Goal: Task Accomplishment & Management: Complete application form

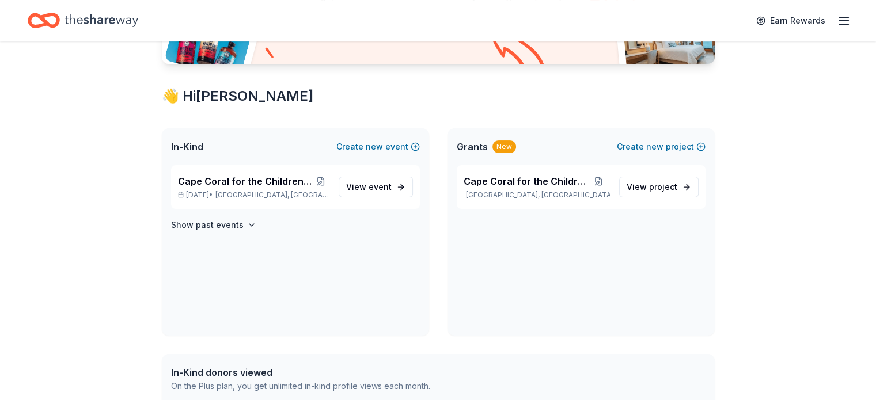
scroll to position [169, 0]
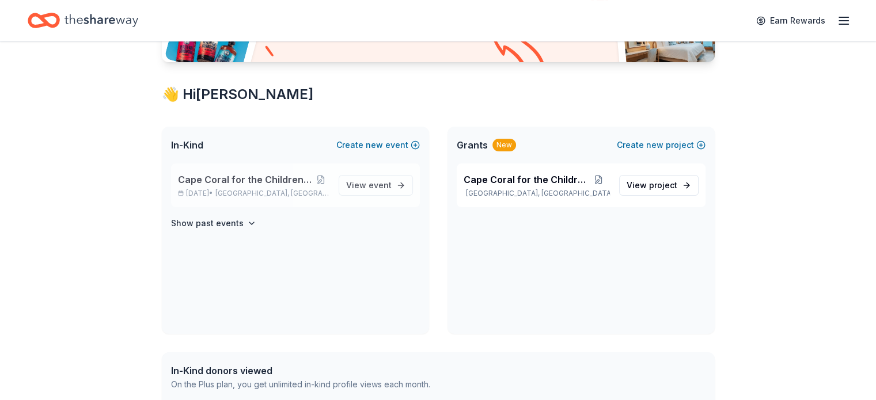
click at [235, 189] on p "[DATE] • [GEOGRAPHIC_DATA], [GEOGRAPHIC_DATA]" at bounding box center [253, 193] width 151 height 9
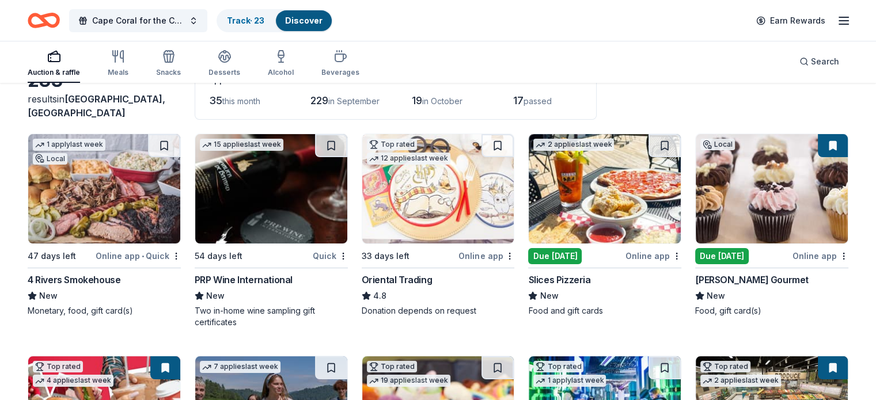
scroll to position [81, 0]
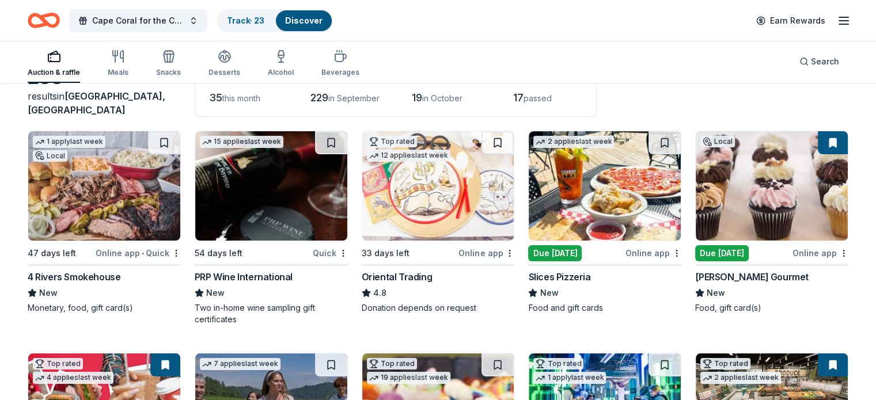
click at [558, 199] on img at bounding box center [605, 185] width 152 height 109
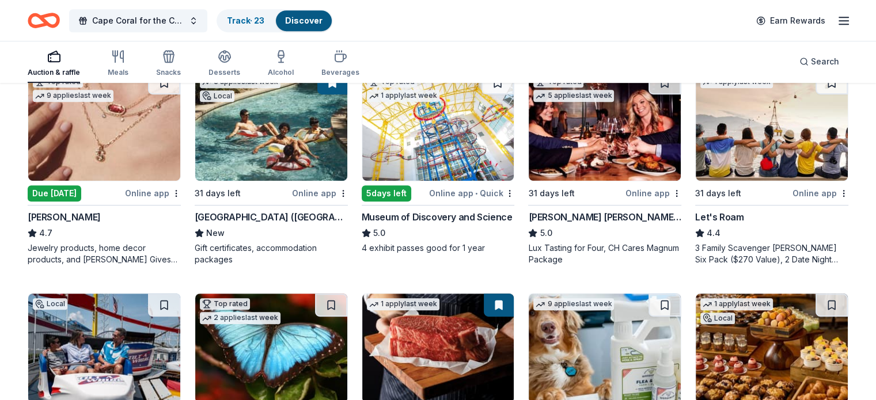
scroll to position [574, 0]
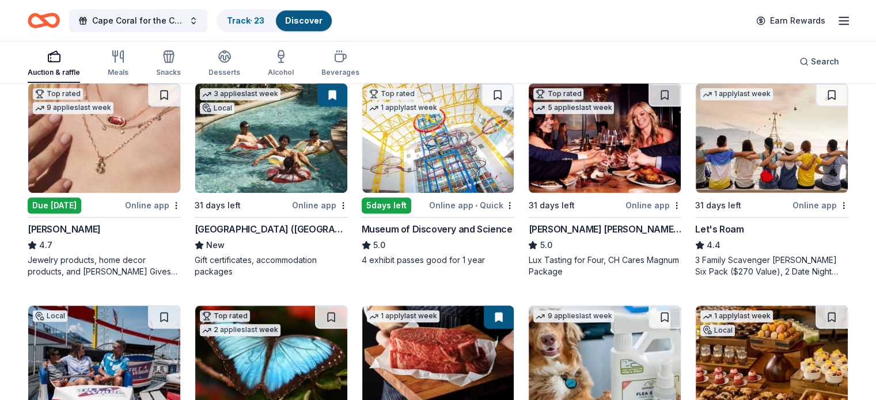
click at [97, 154] on img at bounding box center [104, 138] width 152 height 109
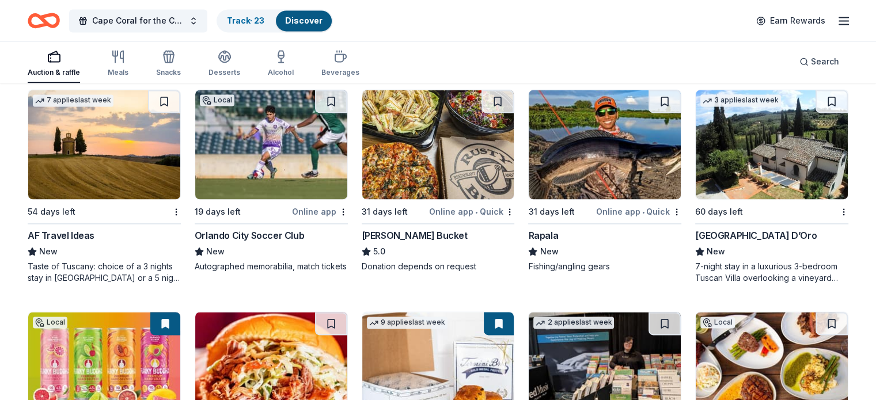
scroll to position [1676, 0]
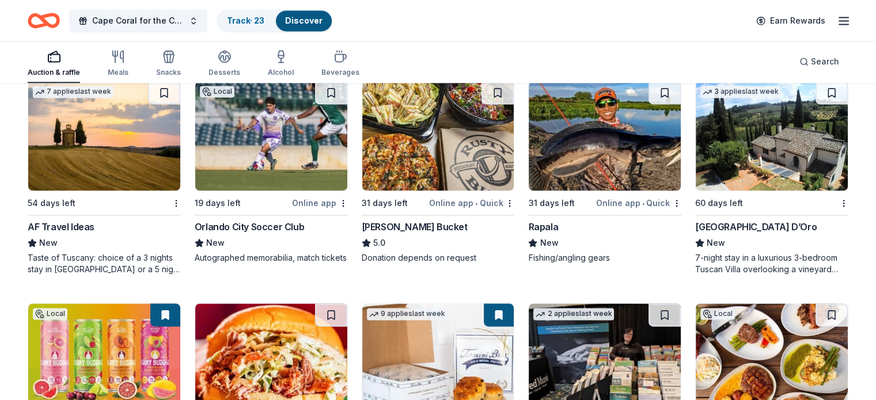
click at [414, 159] on img at bounding box center [438, 135] width 152 height 109
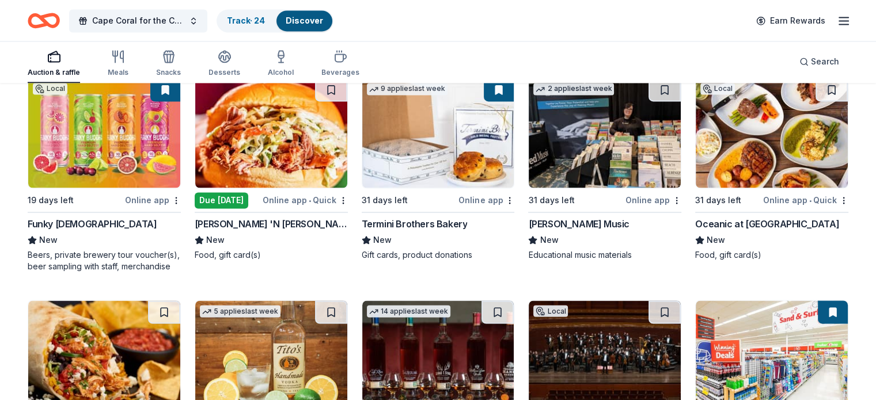
scroll to position [1902, 0]
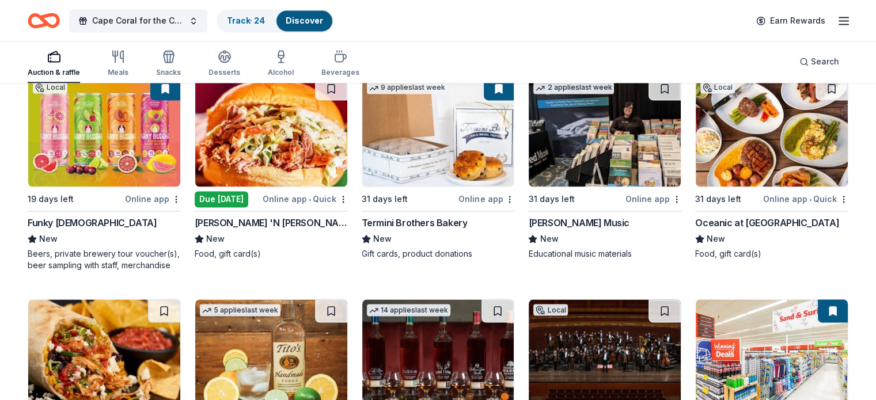
click at [707, 240] on span "New" at bounding box center [716, 239] width 18 height 14
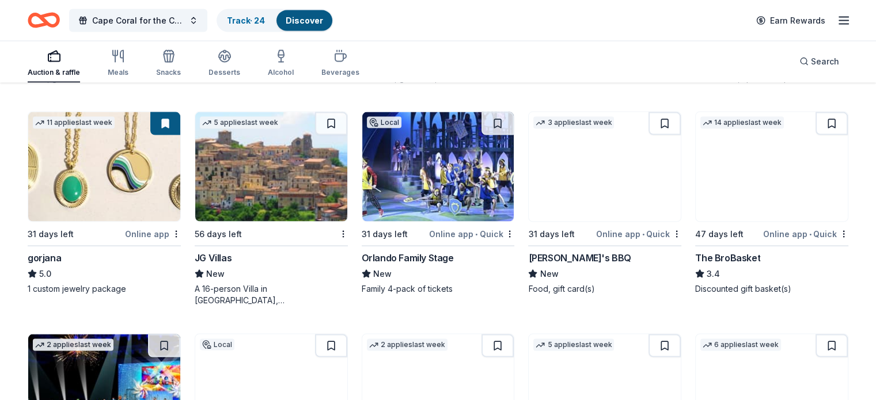
scroll to position [2304, 0]
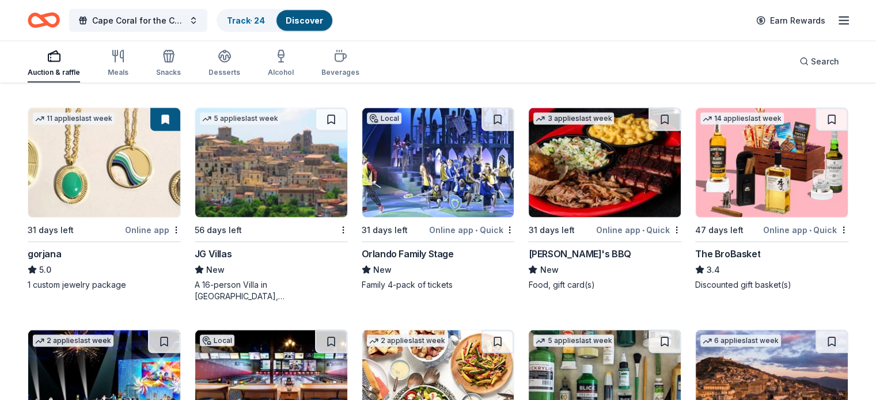
click at [753, 176] on img at bounding box center [772, 162] width 152 height 109
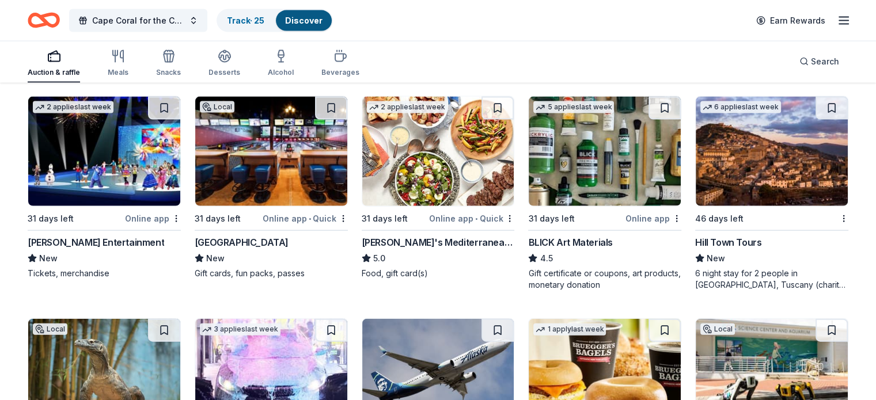
scroll to position [2550, 0]
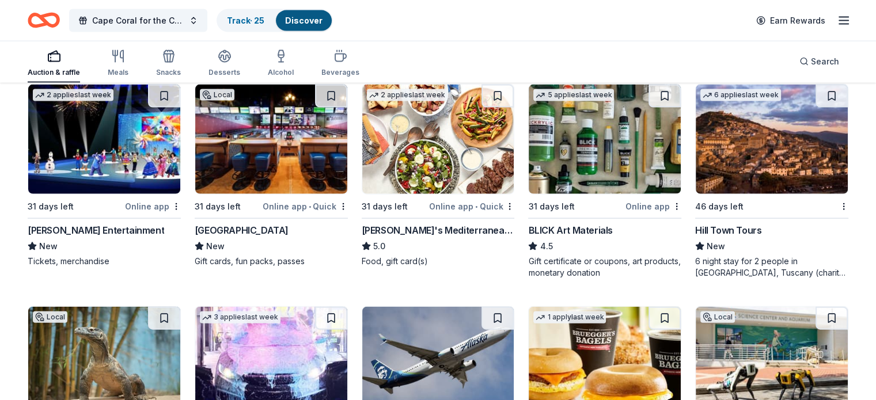
click at [268, 163] on img at bounding box center [271, 139] width 152 height 109
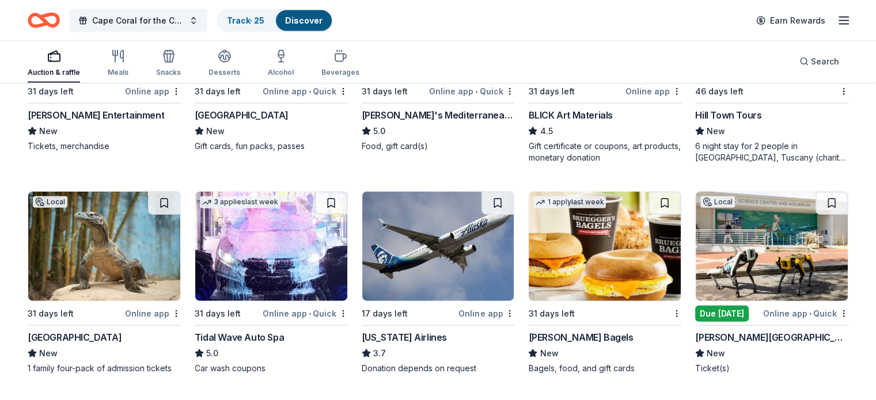
scroll to position [2666, 0]
click at [749, 263] on img at bounding box center [772, 246] width 152 height 109
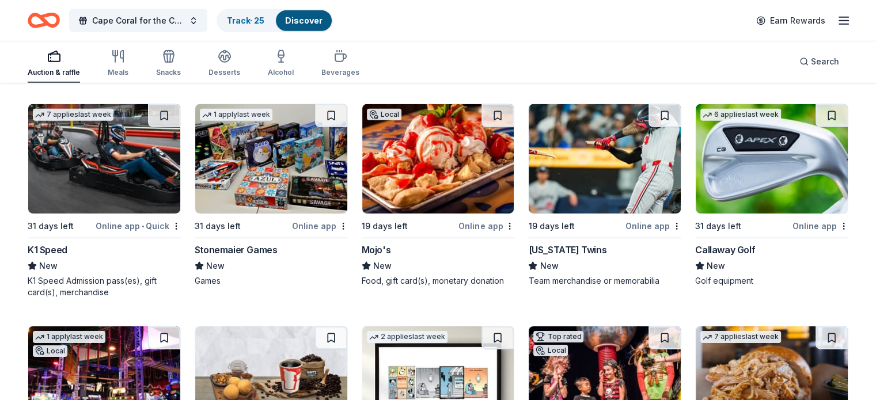
scroll to position [3634, 0]
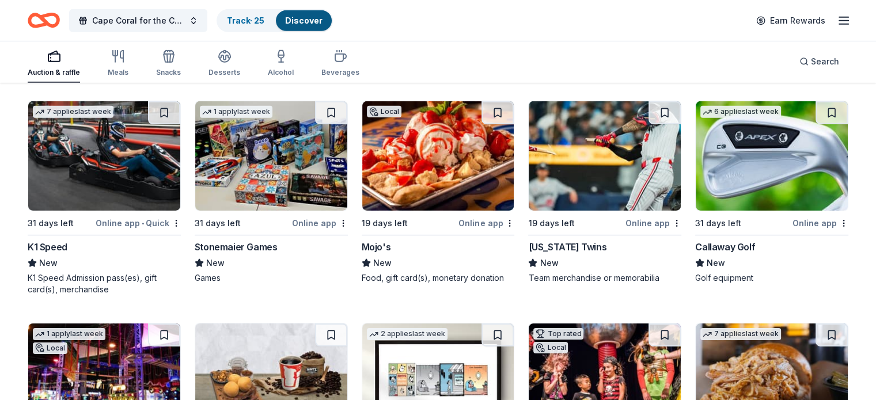
click at [407, 173] on img at bounding box center [438, 155] width 152 height 109
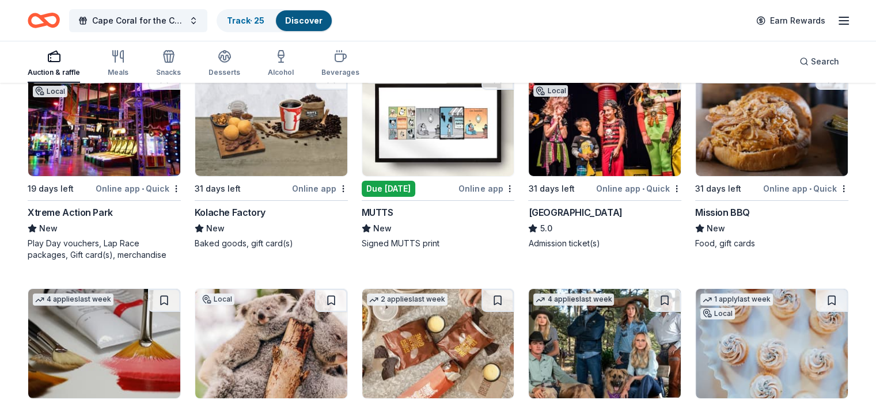
scroll to position [3882, 0]
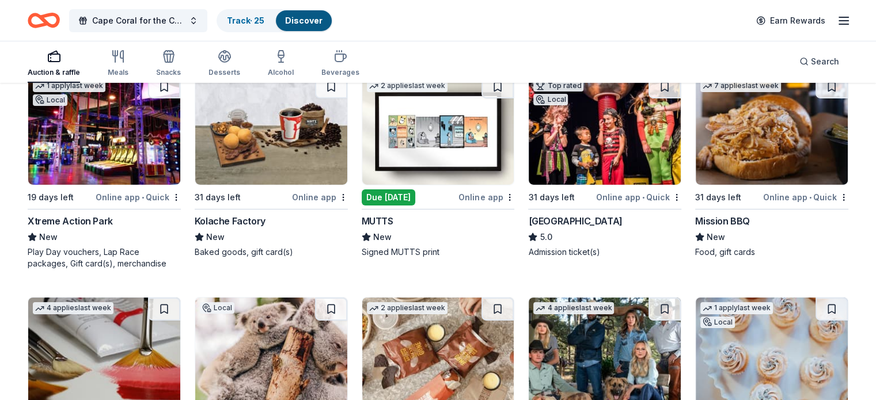
click at [746, 145] on img at bounding box center [772, 129] width 152 height 109
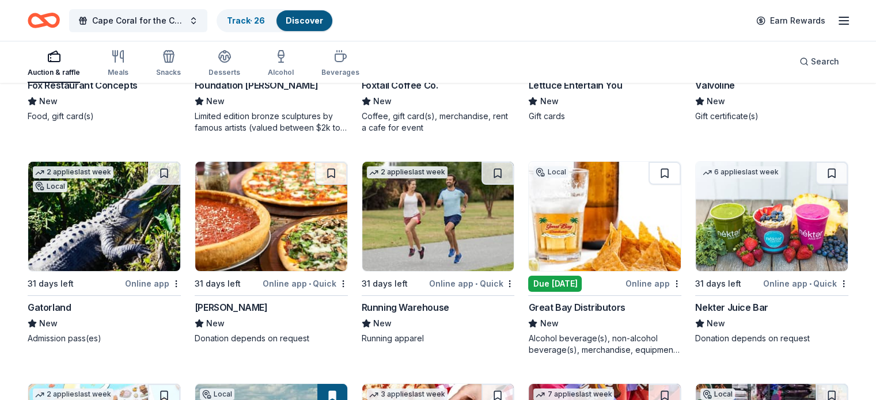
scroll to position [4464, 0]
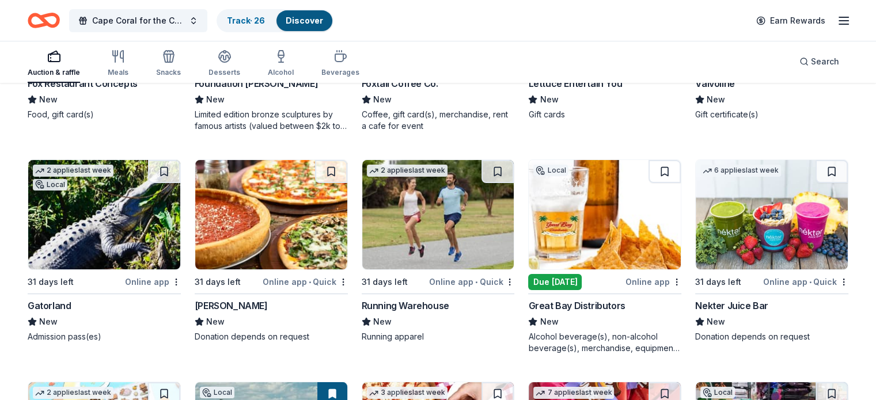
click at [564, 219] on img at bounding box center [605, 214] width 152 height 109
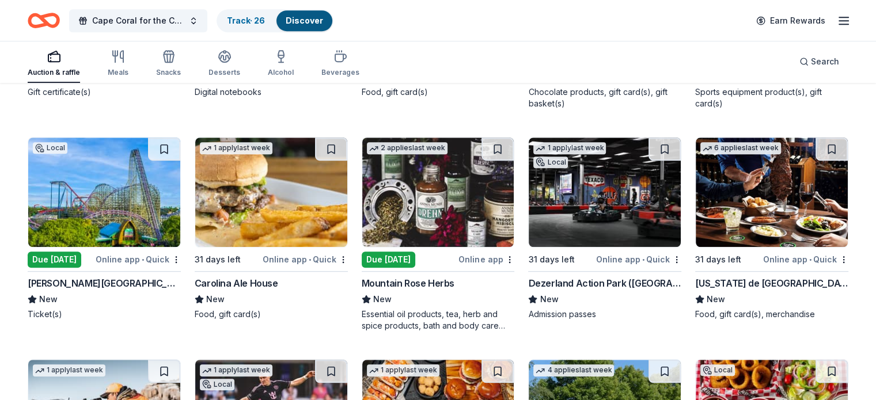
scroll to position [5158, 0]
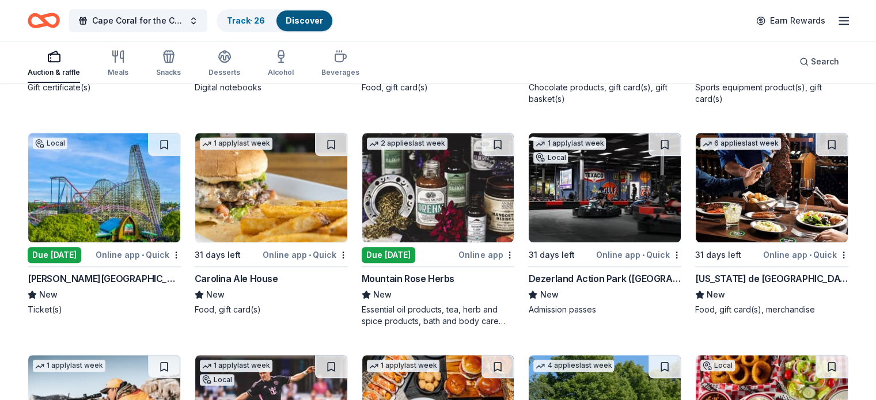
click at [98, 213] on img at bounding box center [104, 187] width 152 height 109
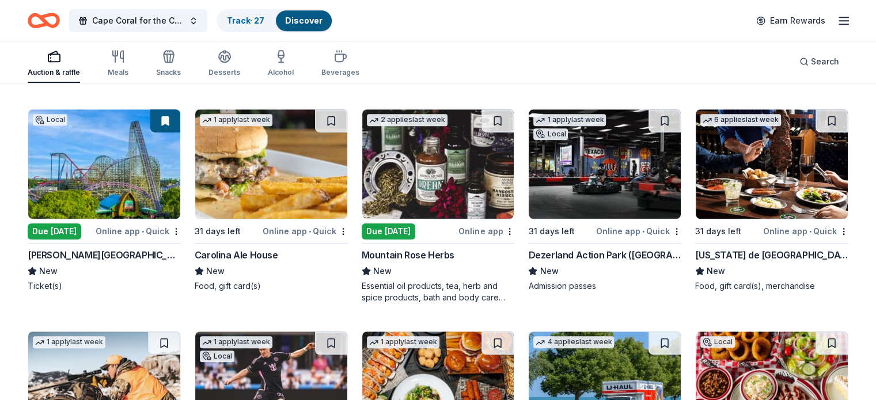
scroll to position [5180, 0]
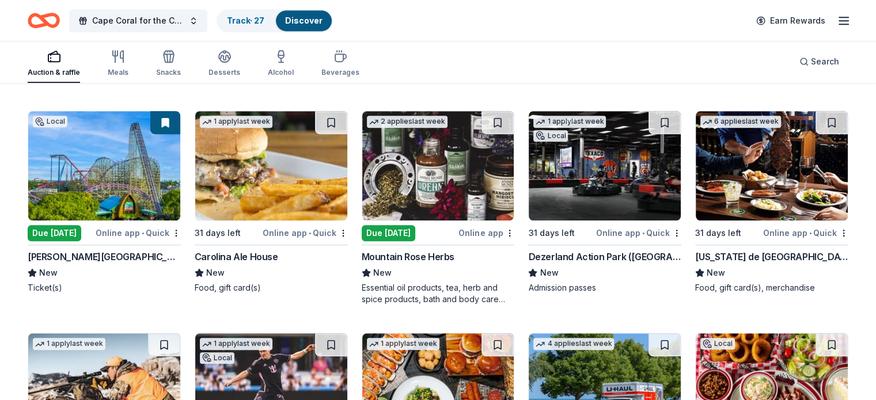
click at [78, 189] on img at bounding box center [104, 165] width 152 height 109
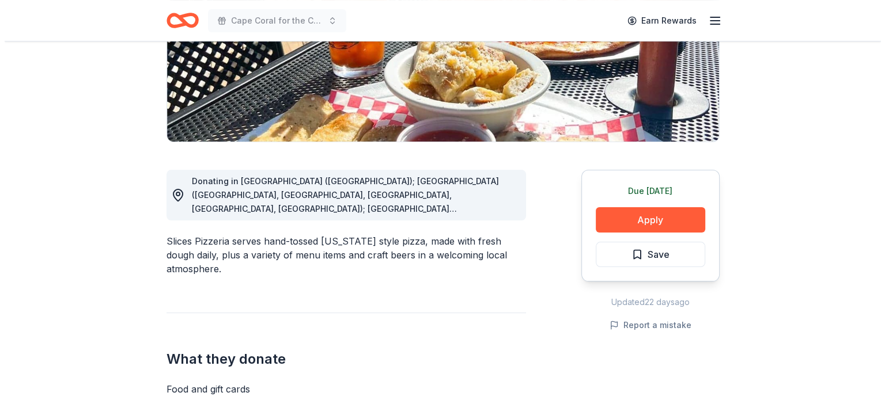
scroll to position [213, 0]
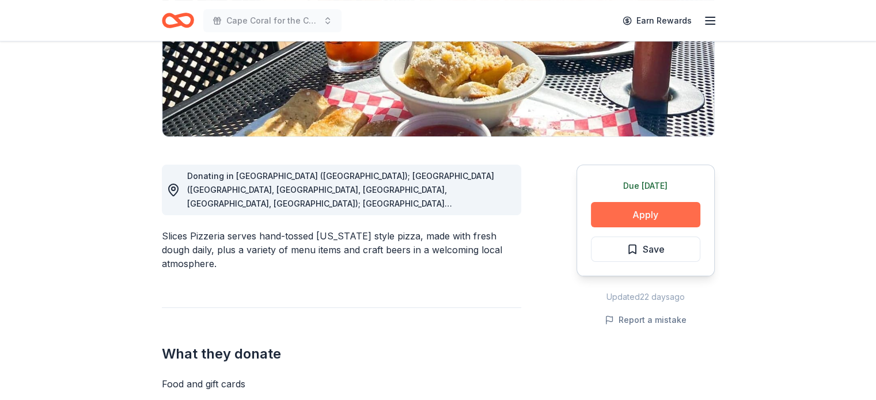
click at [617, 221] on button "Apply" at bounding box center [645, 214] width 109 height 25
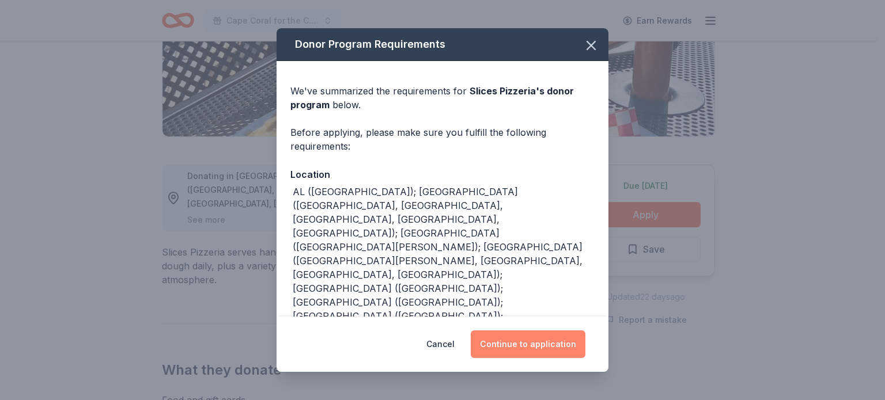
click at [516, 355] on button "Continue to application" at bounding box center [528, 345] width 115 height 28
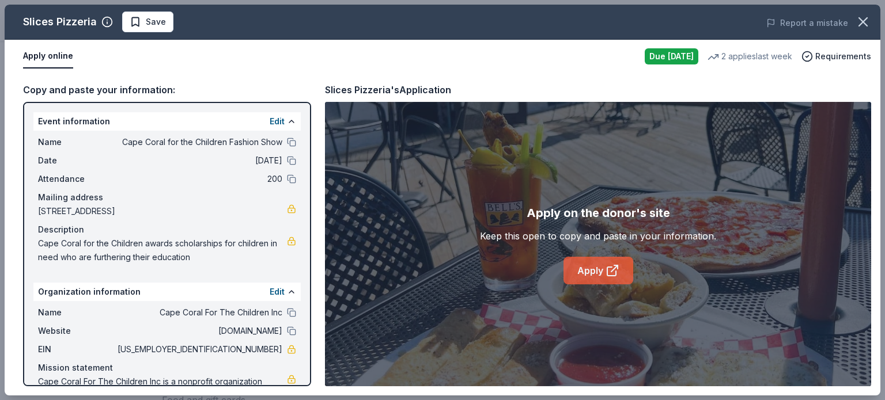
click at [601, 280] on link "Apply" at bounding box center [598, 271] width 70 height 28
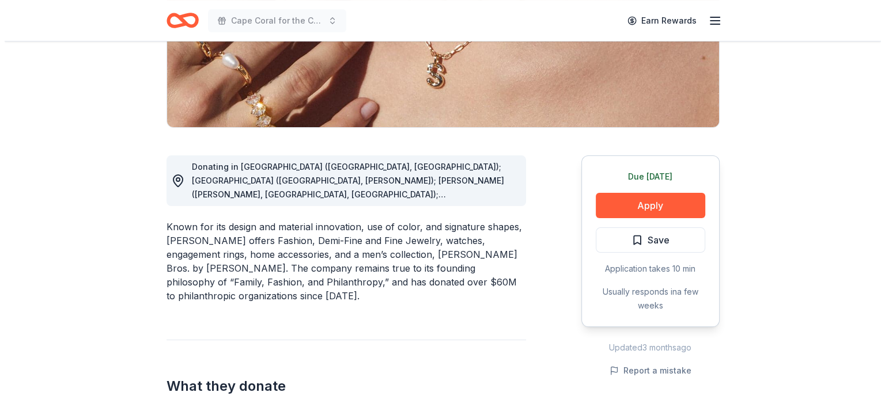
scroll to position [227, 0]
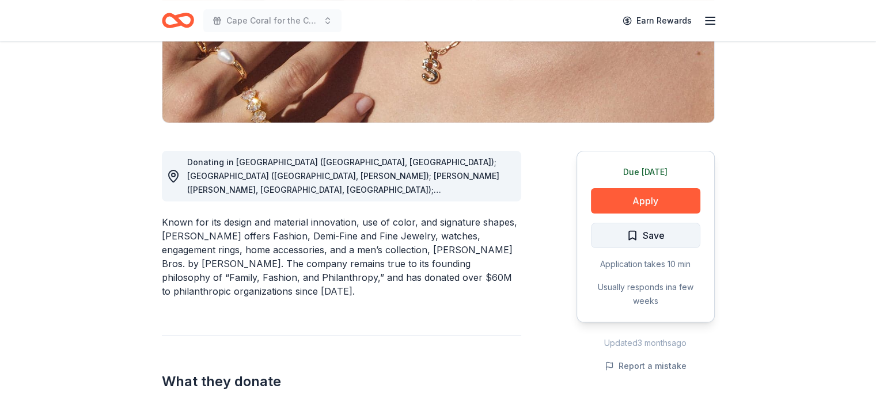
click at [650, 237] on span "Save" at bounding box center [654, 235] width 22 height 15
click at [634, 202] on button "Apply" at bounding box center [645, 200] width 109 height 25
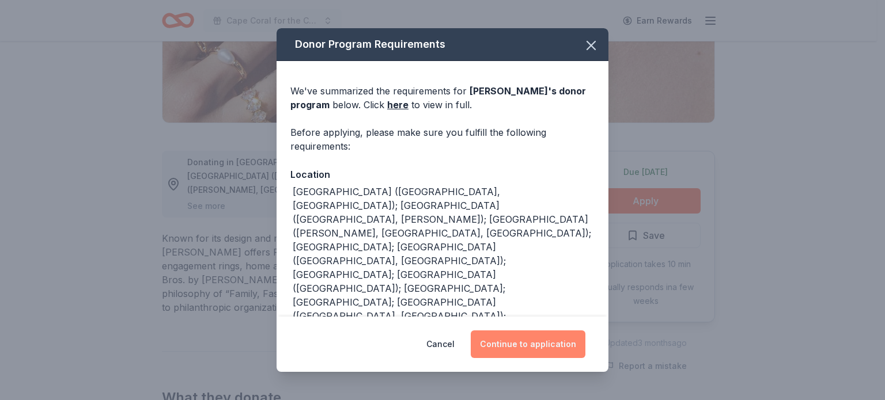
click at [511, 347] on button "Continue to application" at bounding box center [528, 345] width 115 height 28
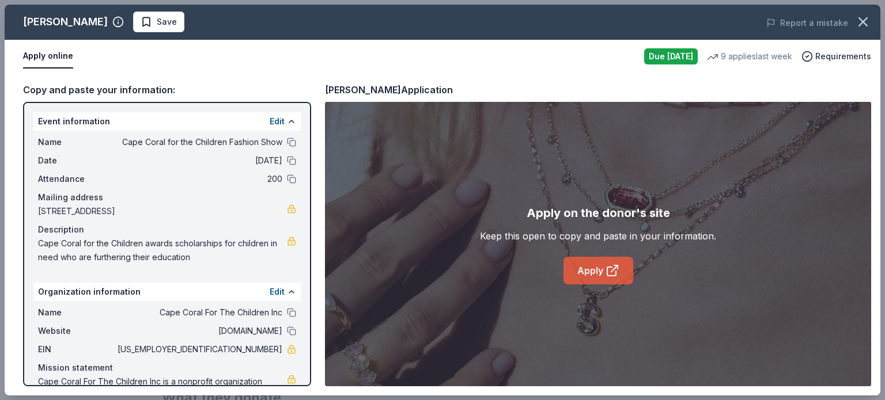
click at [589, 282] on link "Apply" at bounding box center [598, 271] width 70 height 28
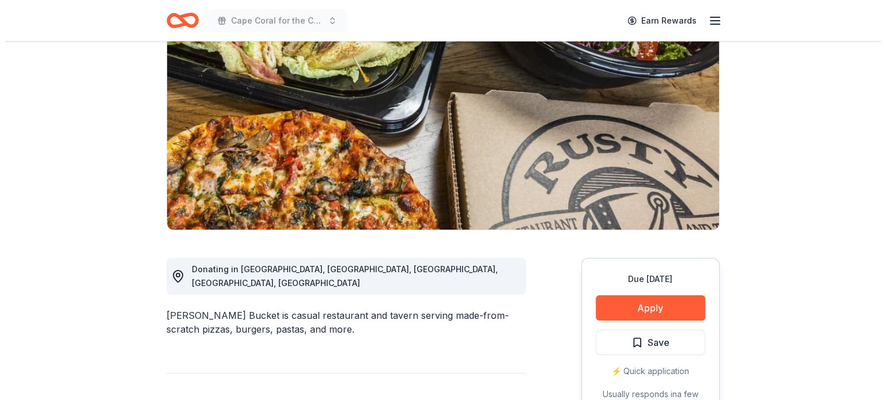
scroll to position [119, 0]
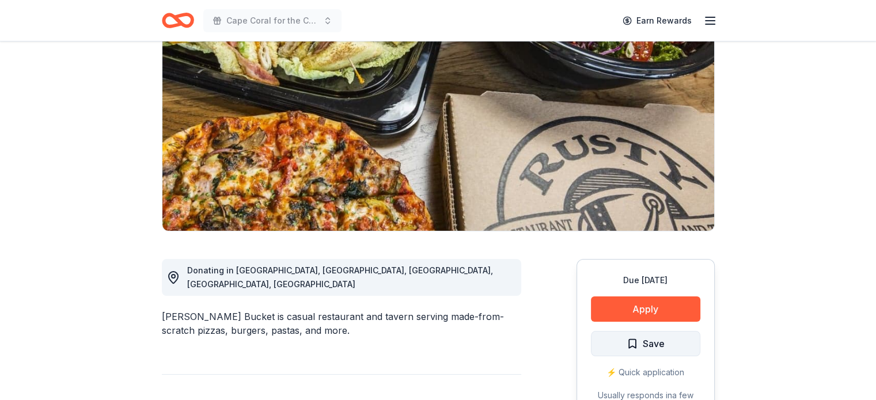
click at [643, 347] on span "Save" at bounding box center [654, 343] width 22 height 15
click at [620, 309] on button "Apply" at bounding box center [645, 309] width 109 height 25
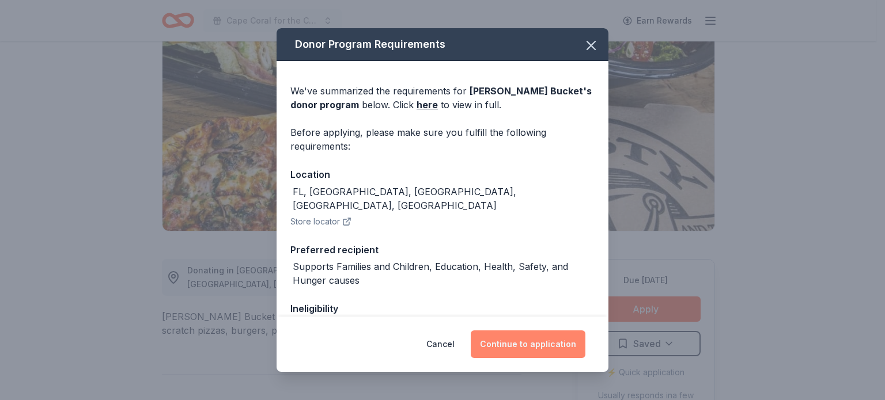
click at [509, 352] on button "Continue to application" at bounding box center [528, 345] width 115 height 28
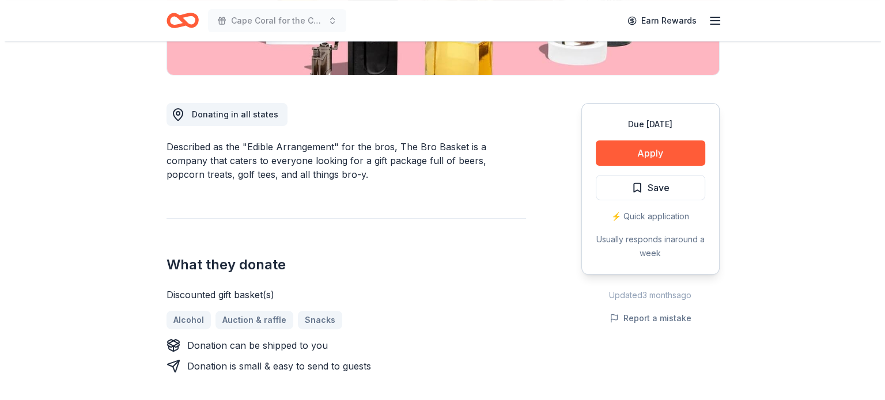
scroll to position [274, 0]
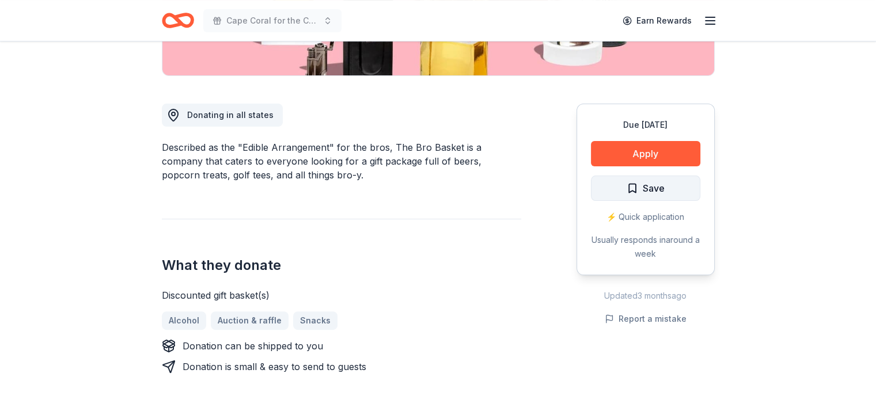
click at [646, 187] on span "Save" at bounding box center [654, 188] width 22 height 15
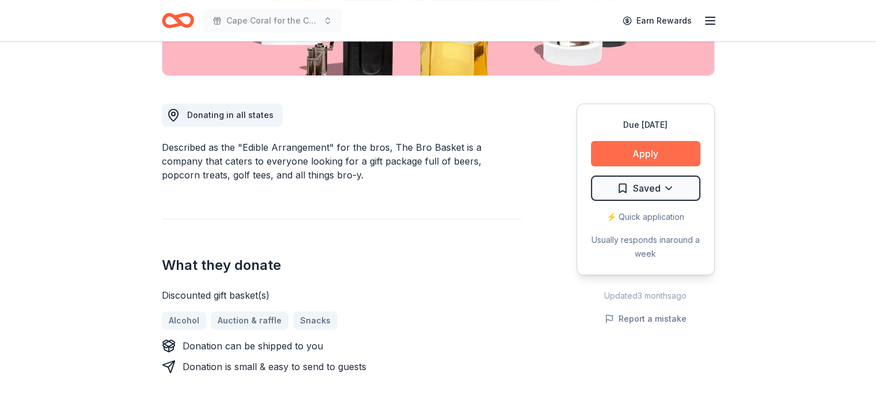
click at [623, 150] on button "Apply" at bounding box center [645, 153] width 109 height 25
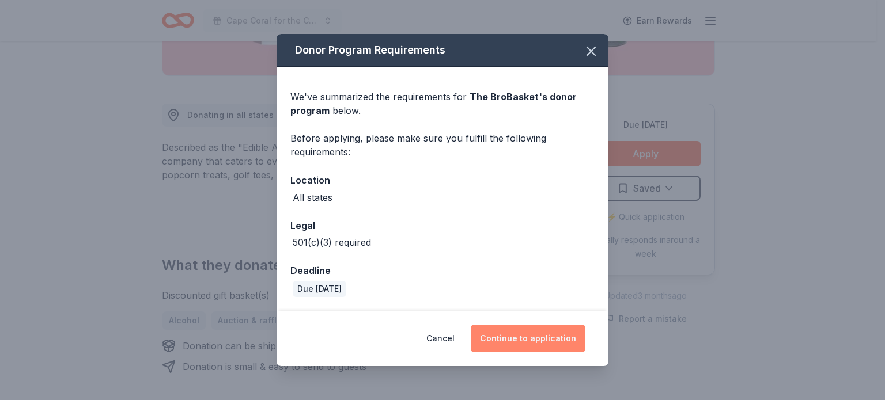
click at [514, 342] on button "Continue to application" at bounding box center [528, 339] width 115 height 28
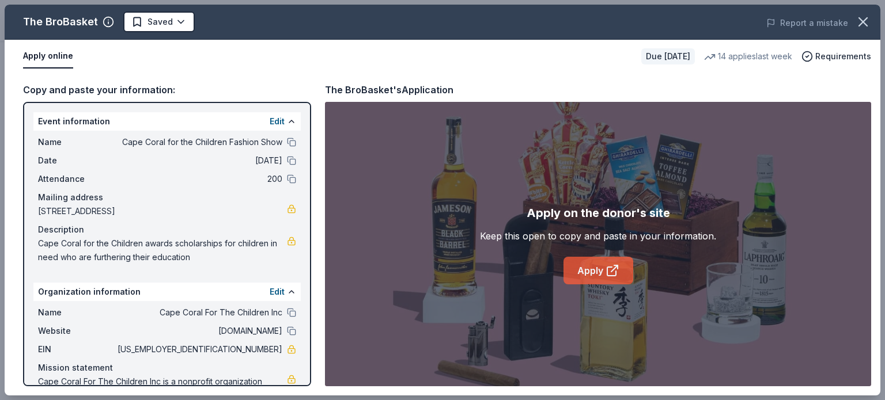
click at [580, 280] on link "Apply" at bounding box center [598, 271] width 70 height 28
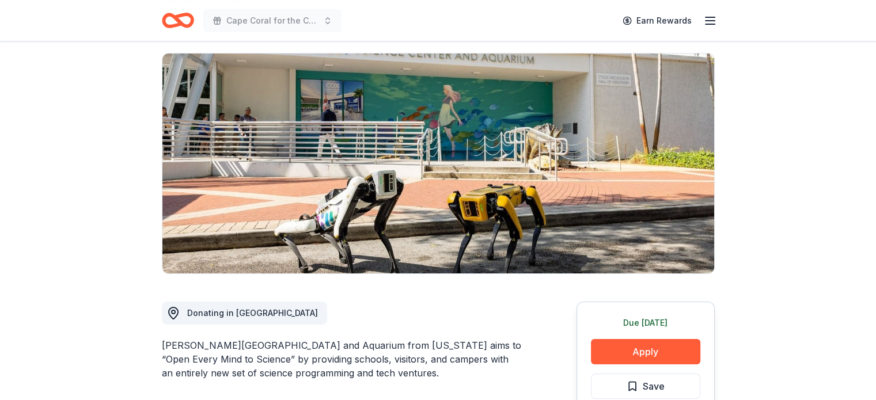
scroll to position [106, 0]
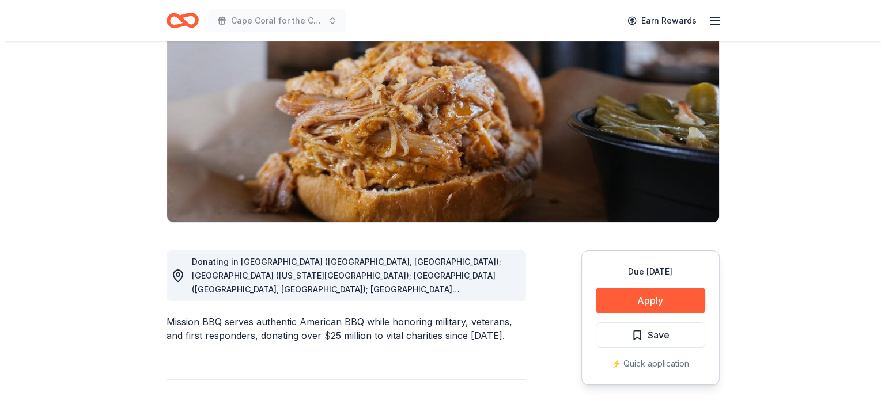
scroll to position [129, 0]
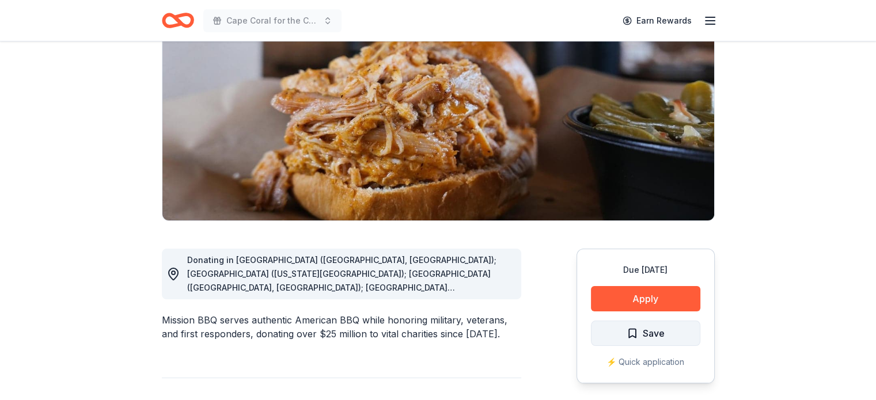
click at [628, 339] on span "Save" at bounding box center [646, 333] width 38 height 15
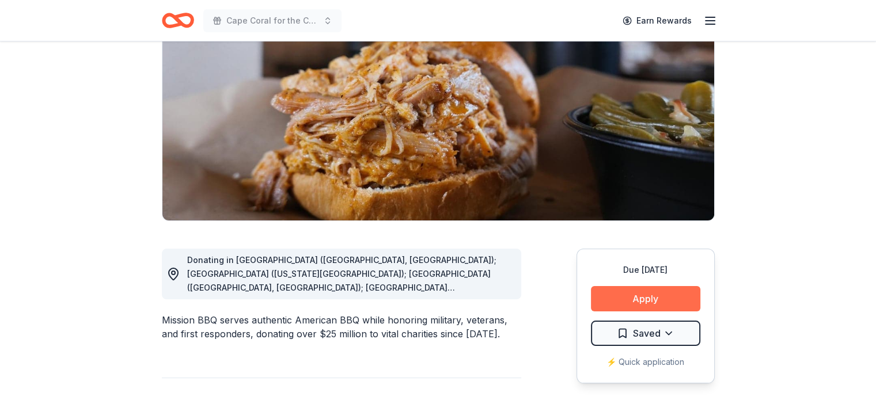
click at [615, 302] on button "Apply" at bounding box center [645, 298] width 109 height 25
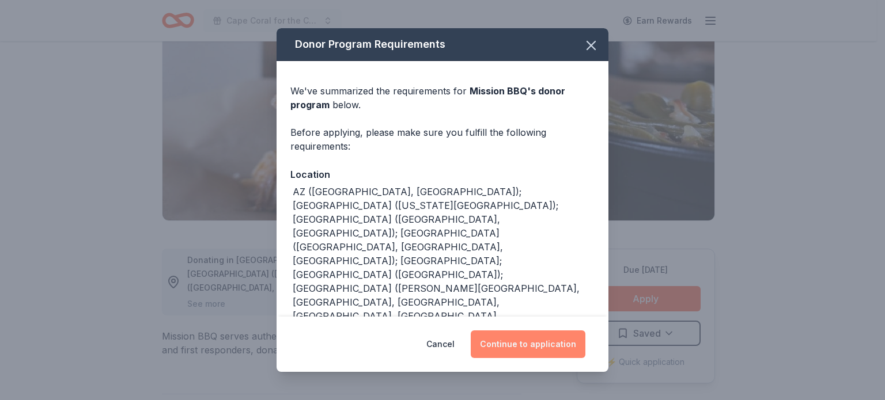
click at [518, 351] on button "Continue to application" at bounding box center [528, 345] width 115 height 28
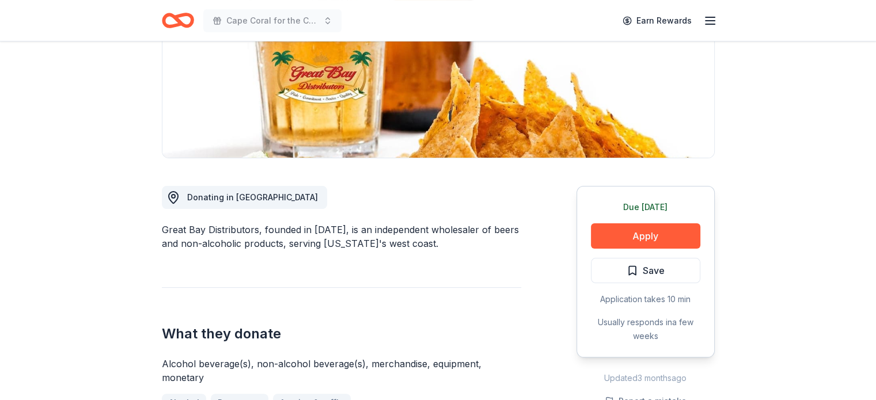
scroll to position [173, 0]
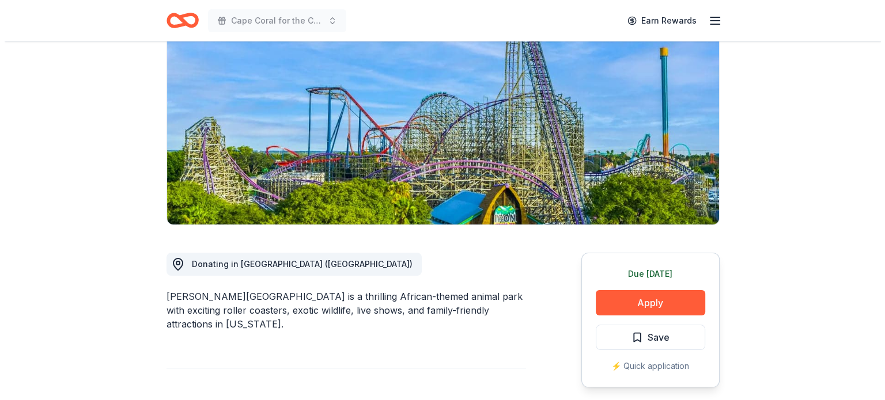
scroll to position [168, 0]
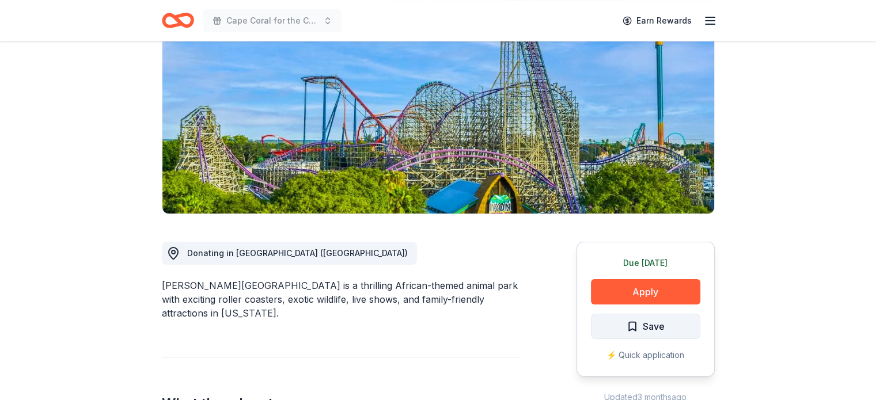
click at [650, 319] on span "Save" at bounding box center [654, 326] width 22 height 15
click at [630, 279] on button "Apply" at bounding box center [645, 291] width 109 height 25
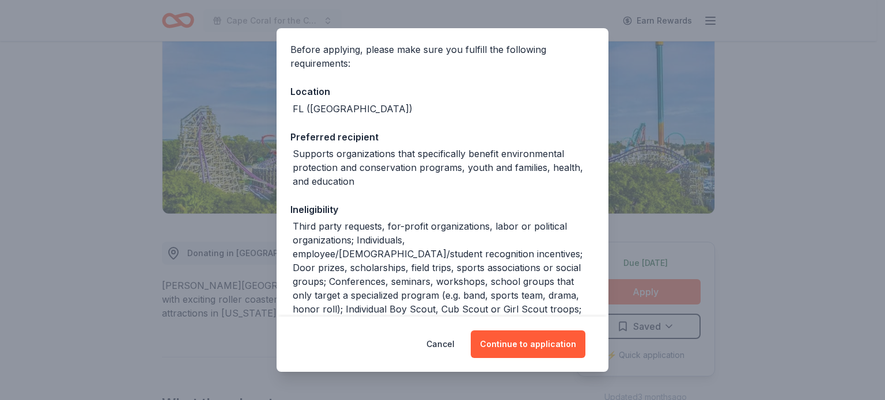
scroll to position [99, 0]
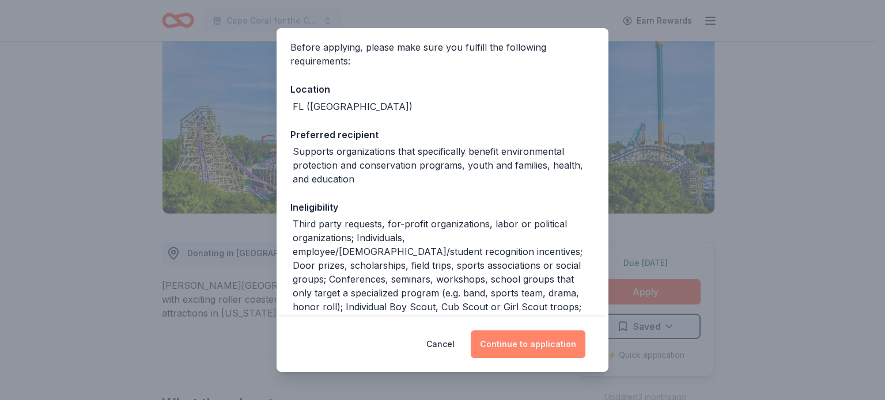
click at [521, 344] on button "Continue to application" at bounding box center [528, 345] width 115 height 28
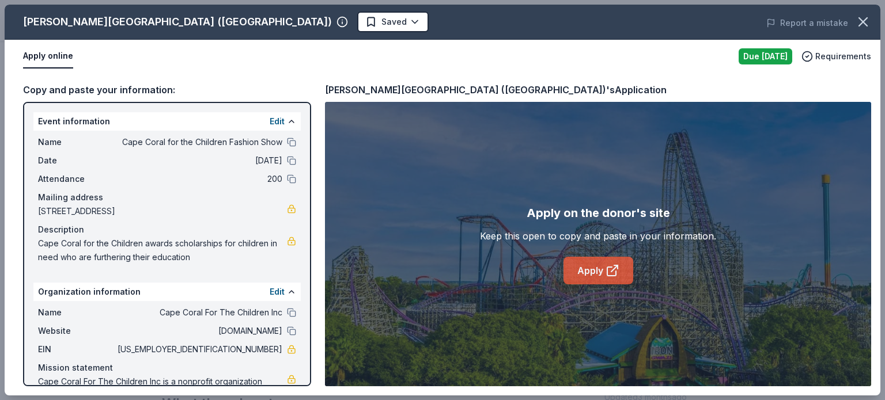
click at [592, 279] on link "Apply" at bounding box center [598, 271] width 70 height 28
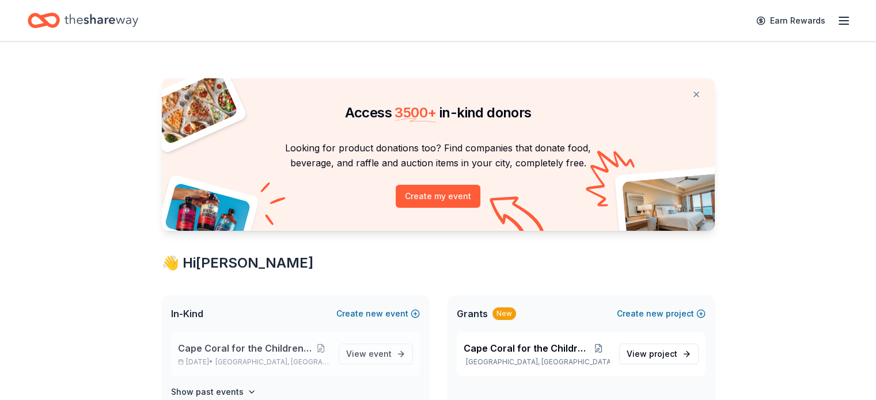
click at [303, 347] on span "Cape Coral for the Children Fashion Show" at bounding box center [245, 349] width 135 height 14
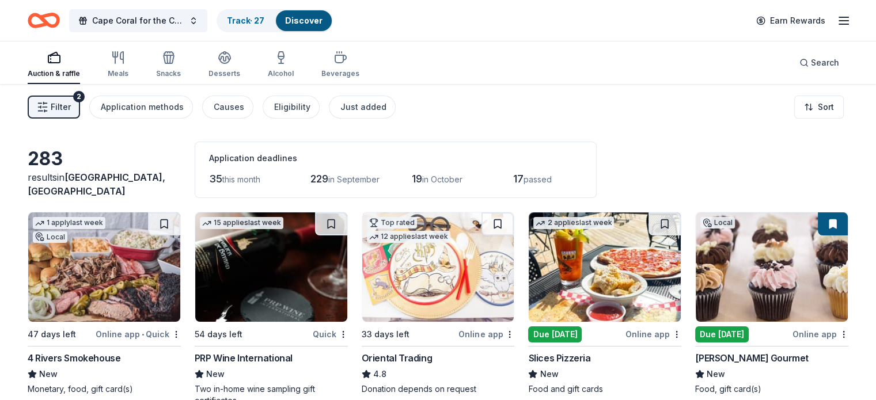
click at [264, 25] on link "Track · 27" at bounding box center [245, 21] width 37 height 10
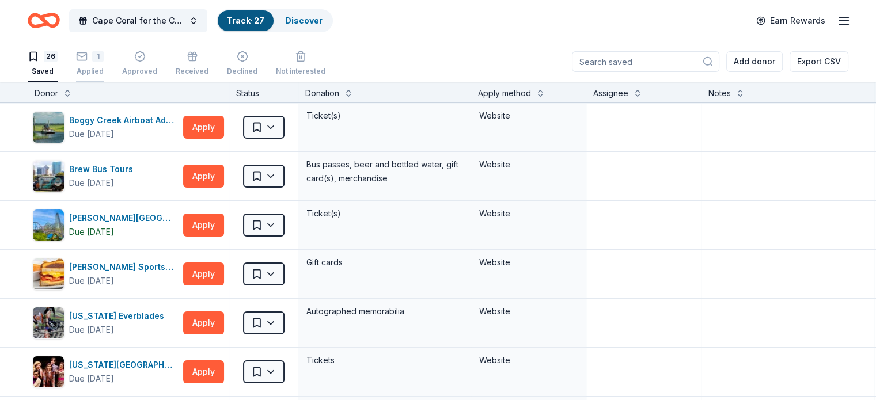
click at [104, 67] on div "Applied" at bounding box center [90, 71] width 28 height 9
